Goal: Navigation & Orientation: Find specific page/section

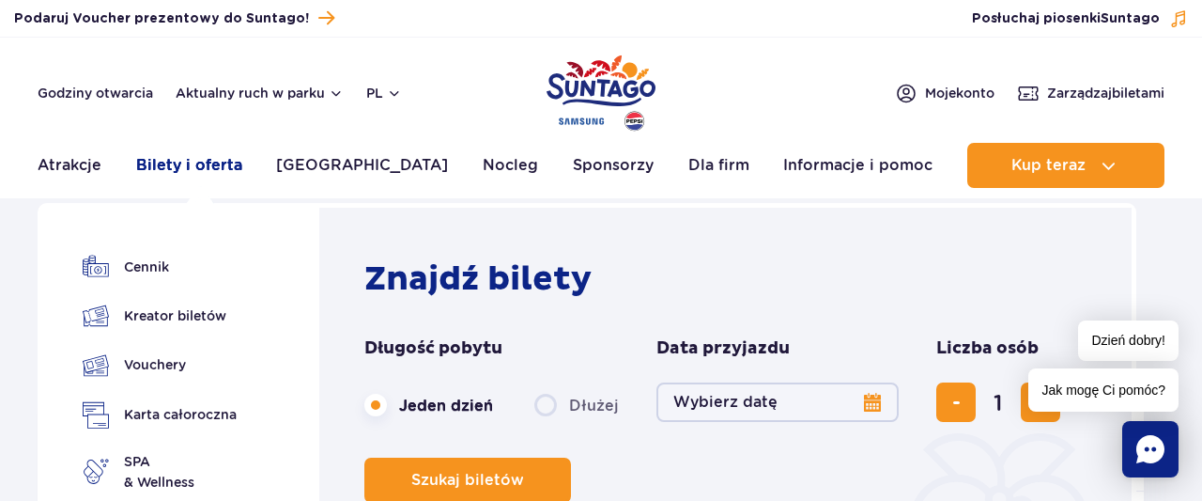
click at [208, 166] on link "Bilety i oferta" at bounding box center [189, 165] width 106 height 45
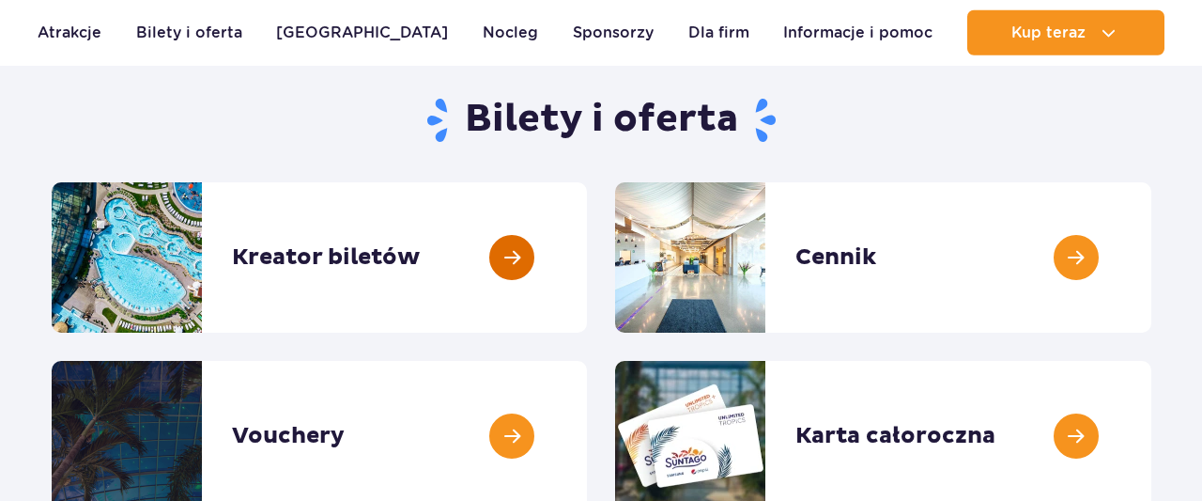
scroll to position [195, 0]
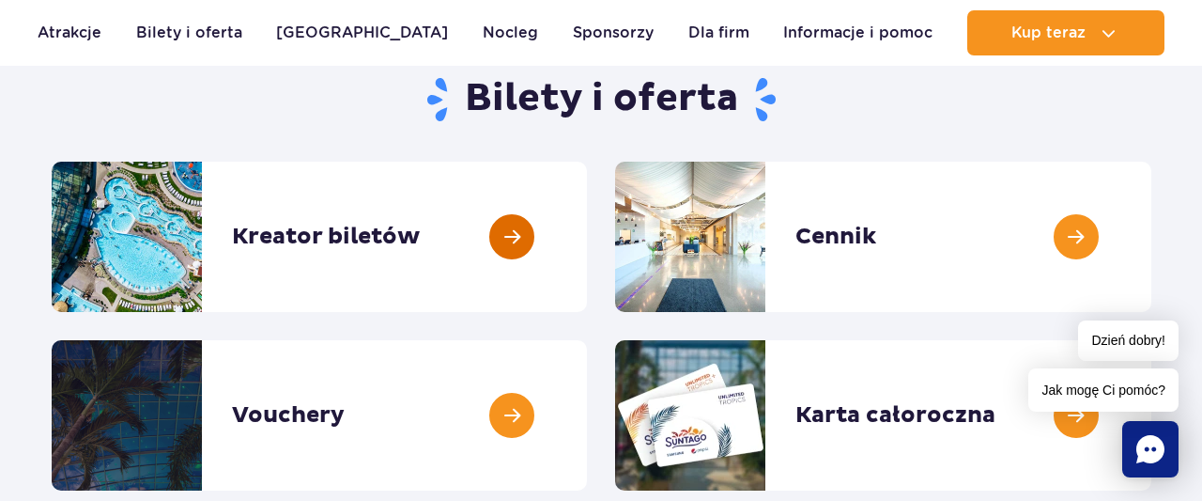
click at [587, 230] on link at bounding box center [587, 237] width 0 height 150
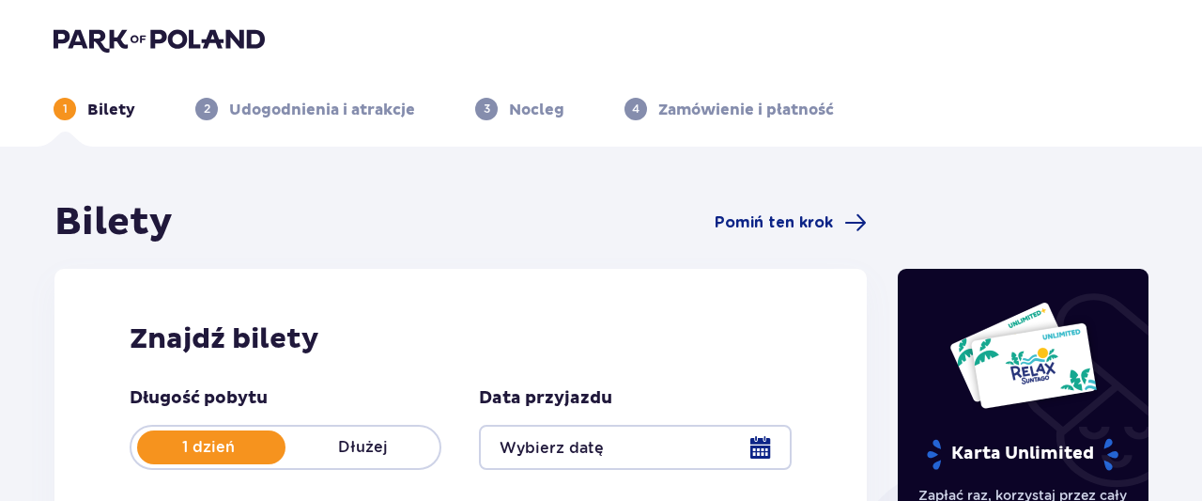
scroll to position [293, 0]
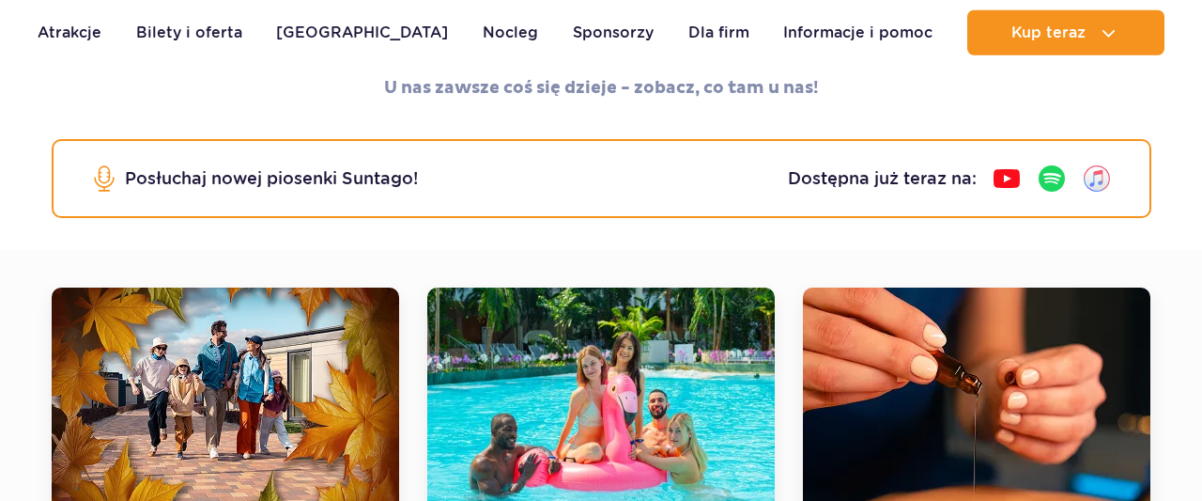
scroll to position [293, 0]
